Goal: Transaction & Acquisition: Purchase product/service

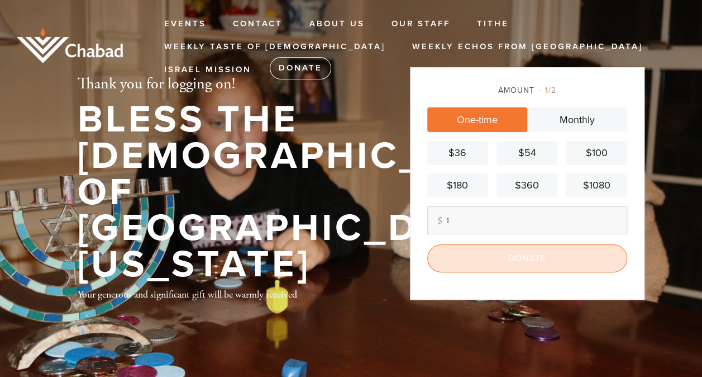
type input "1"
click at [495, 254] on input "Donate" at bounding box center [527, 258] width 200 height 28
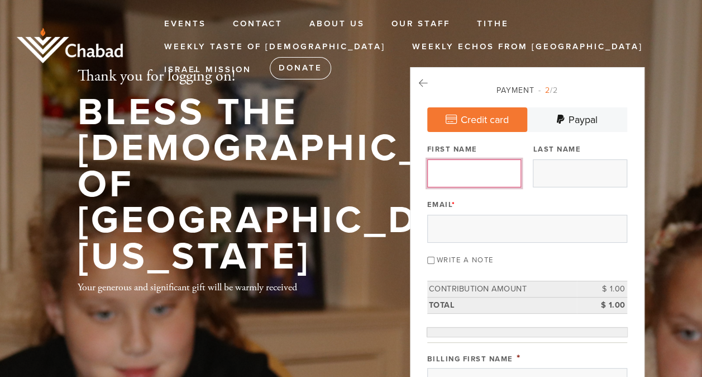
click at [463, 173] on input "First Name" at bounding box center [474, 173] width 94 height 28
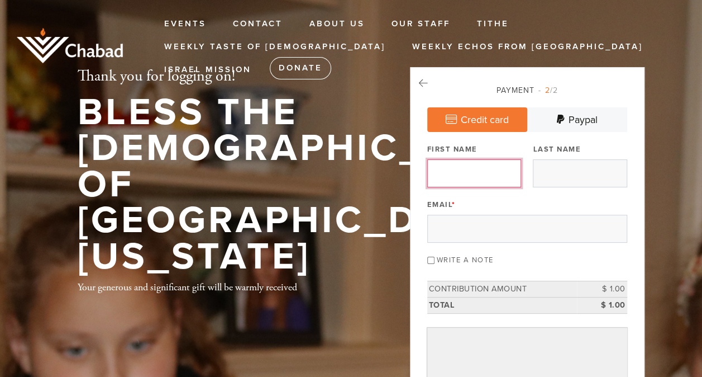
type input "Chaya Mushka"
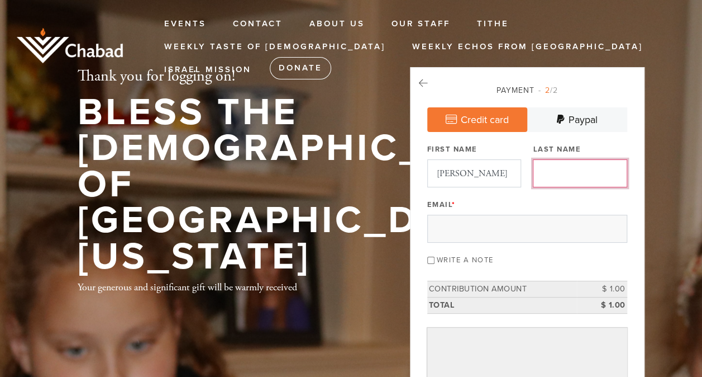
type input "Kievman"
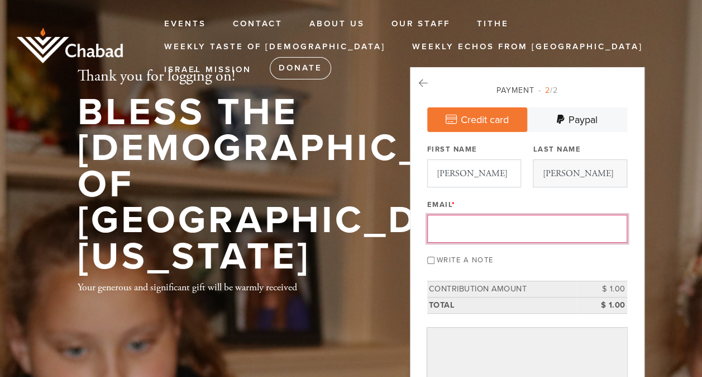
type input "chayamushka17@gmail.com"
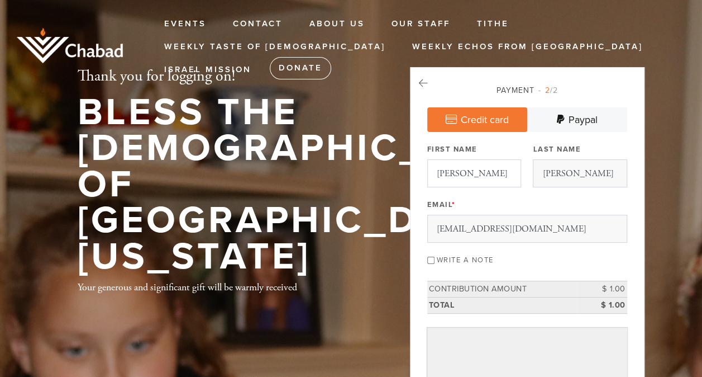
type input "Chaya Mushka"
type input "Kievman"
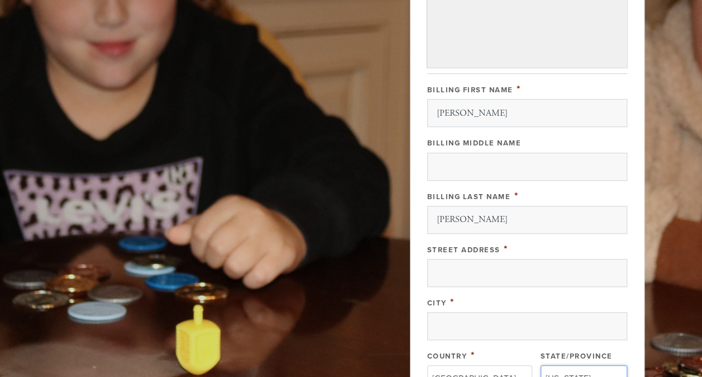
scroll to position [382, 0]
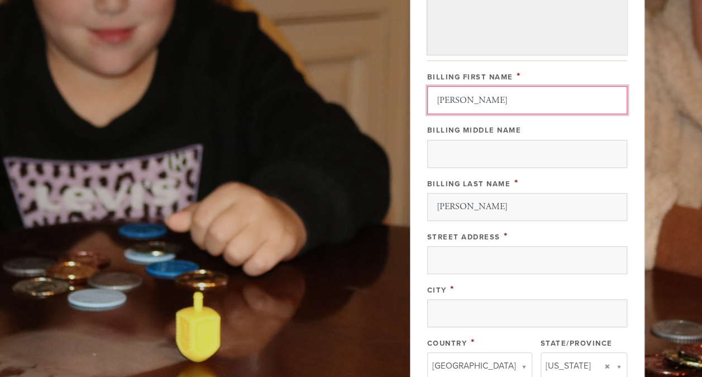
click at [524, 100] on input "Chaya Mushka" at bounding box center [527, 100] width 200 height 28
type input "Chaya"
click at [670, 118] on header "Events Contact About Us Our Staff Tithe Weekly Taste of Torah Weekly Echos from…" at bounding box center [351, 102] width 702 height 969
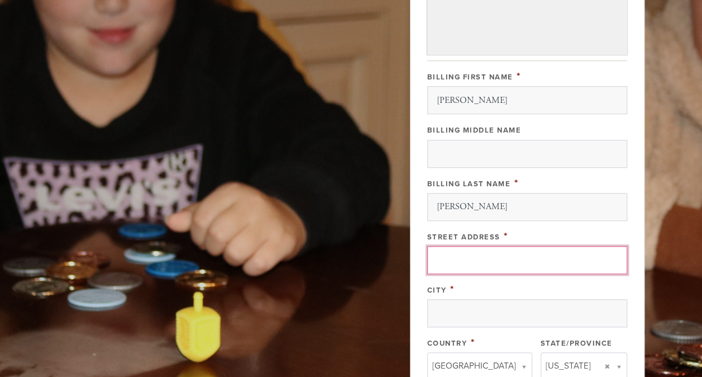
click at [561, 252] on input "Street Address" at bounding box center [527, 260] width 200 height 28
type input "1/11 Balaclava Road"
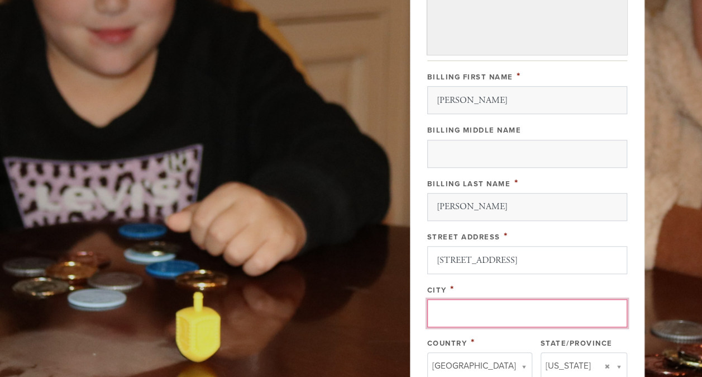
type input "East St Kilda"
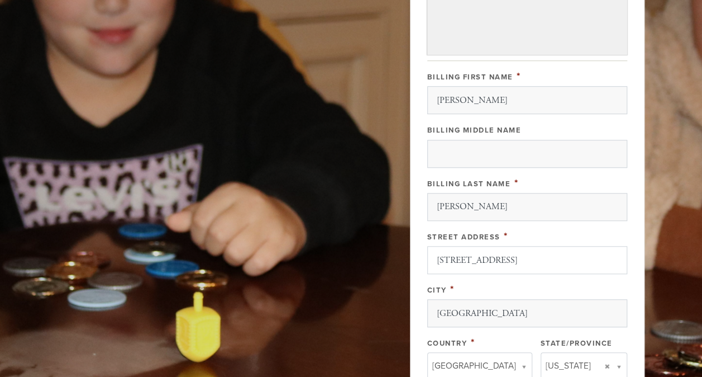
type input "3183"
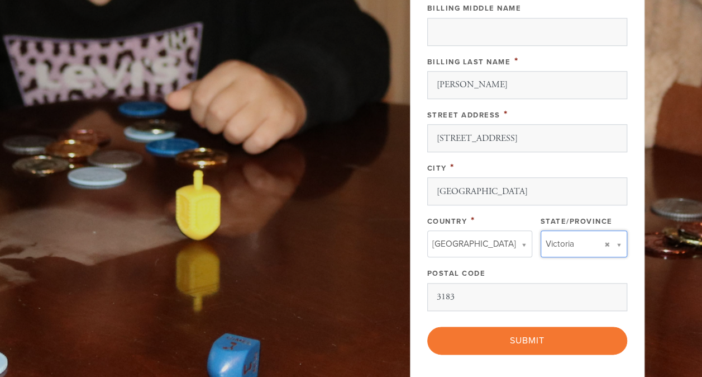
scroll to position [706, 0]
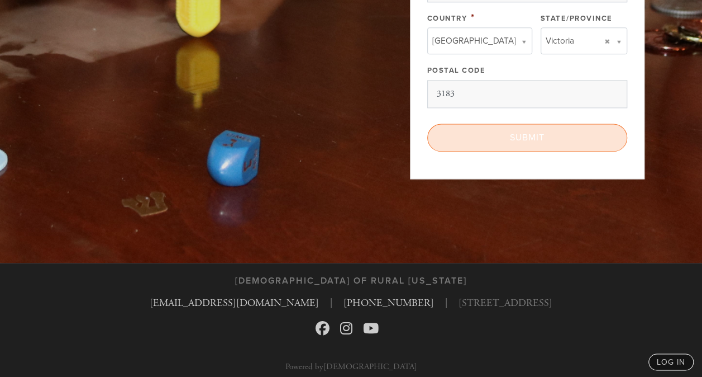
click at [556, 135] on input "Submit" at bounding box center [527, 137] width 200 height 28
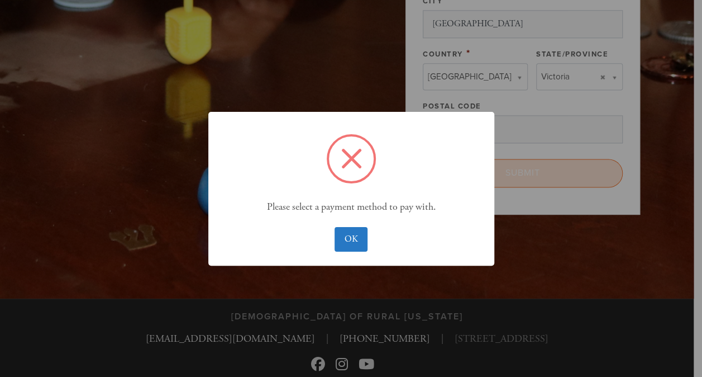
scroll to position [742, 0]
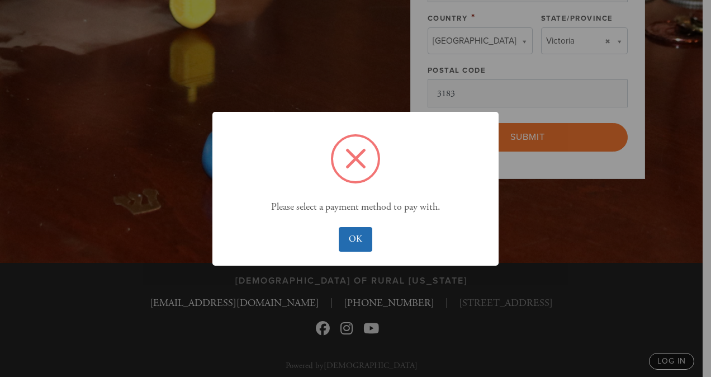
click at [350, 236] on button "OK" at bounding box center [355, 239] width 33 height 25
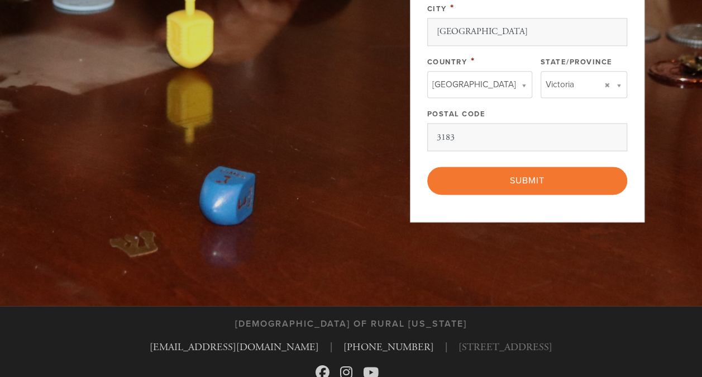
scroll to position [740, 0]
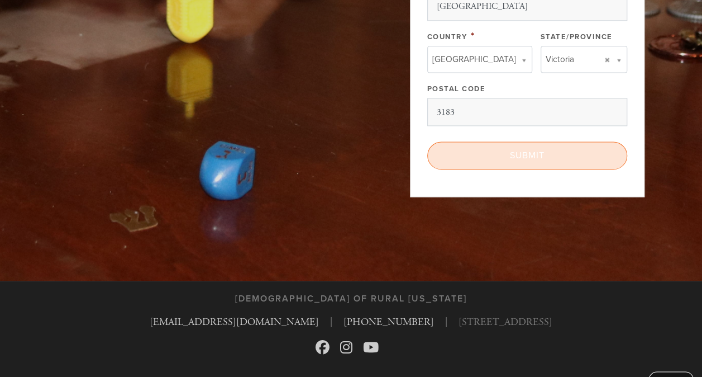
click at [550, 153] on input "Submit" at bounding box center [527, 155] width 200 height 28
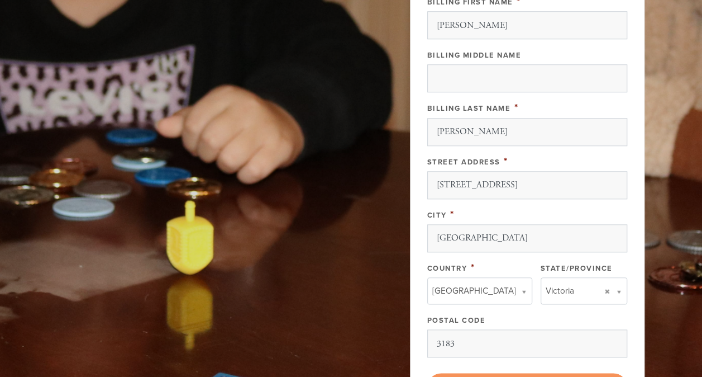
scroll to position [514, 0]
